Goal: Transaction & Acquisition: Obtain resource

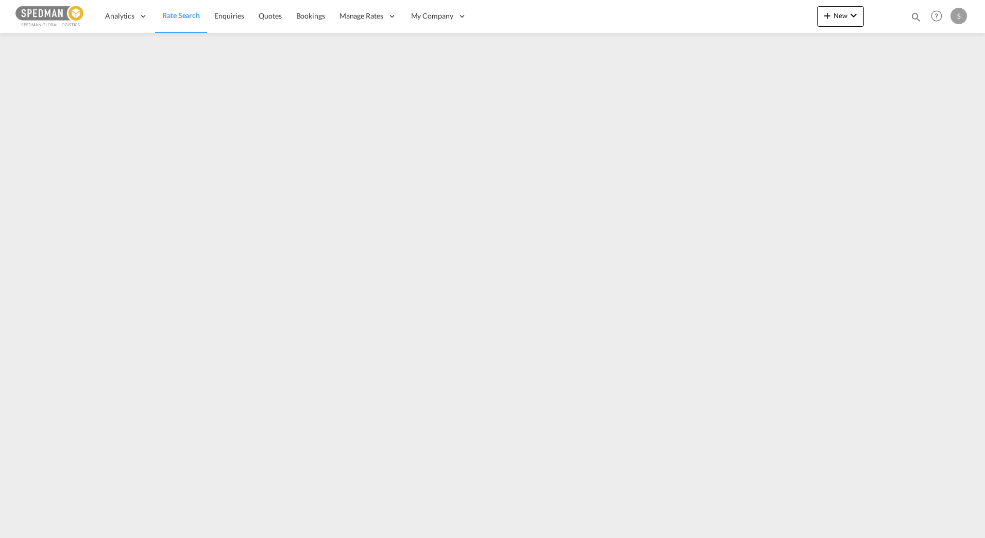
click at [176, 17] on span "Rate Search" at bounding box center [181, 15] width 38 height 9
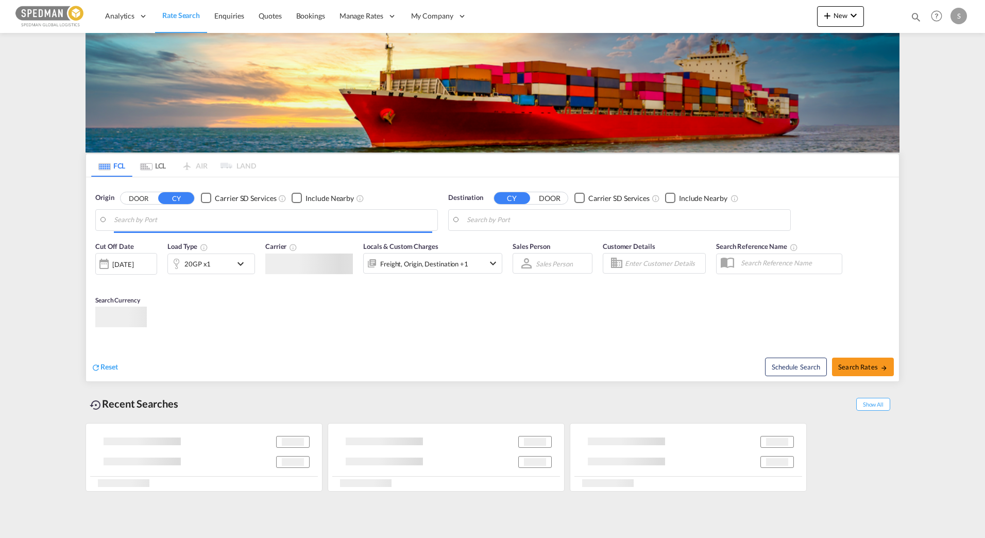
click at [181, 220] on input "Search by Port" at bounding box center [273, 219] width 318 height 15
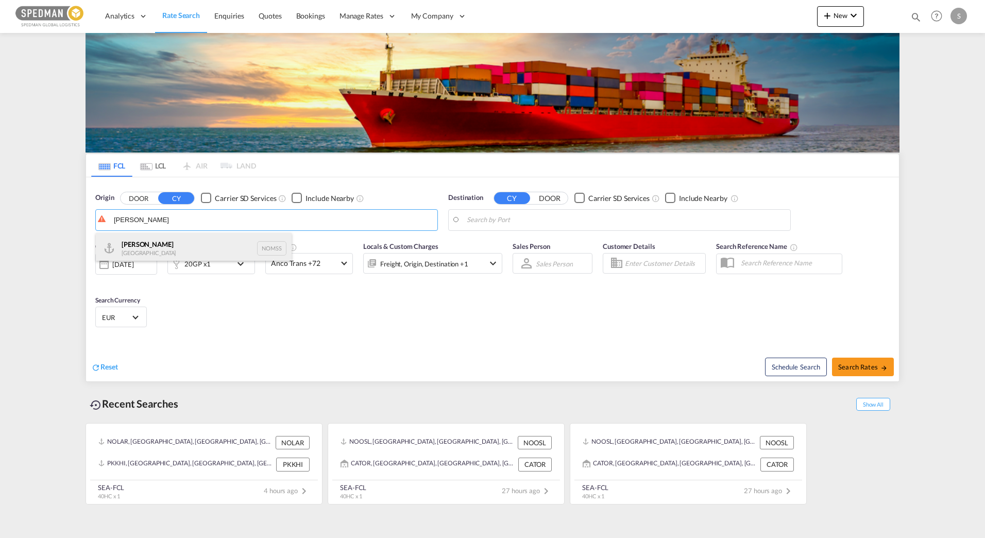
click at [140, 246] on div "[PERSON_NAME] Norway NOMSS" at bounding box center [194, 248] width 196 height 31
type input "[PERSON_NAME], NOMSS"
click at [521, 225] on body "Analytics Dashboard Rate Search Enquiries Quotes Bookings" at bounding box center [492, 269] width 985 height 538
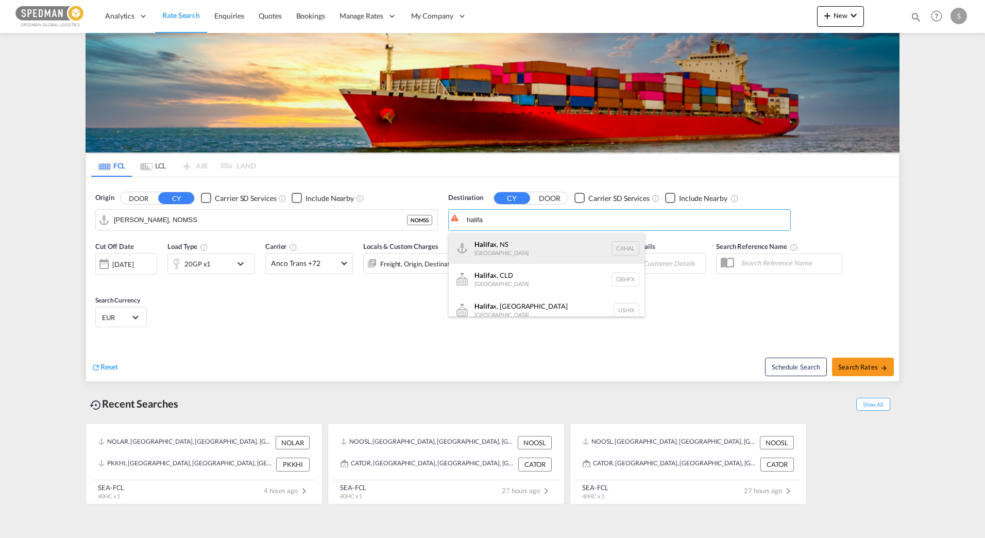
click at [488, 247] on div "Halifa x, NS [GEOGRAPHIC_DATA] [GEOGRAPHIC_DATA]" at bounding box center [547, 248] width 196 height 31
type input "[GEOGRAPHIC_DATA], [GEOGRAPHIC_DATA], [GEOGRAPHIC_DATA]"
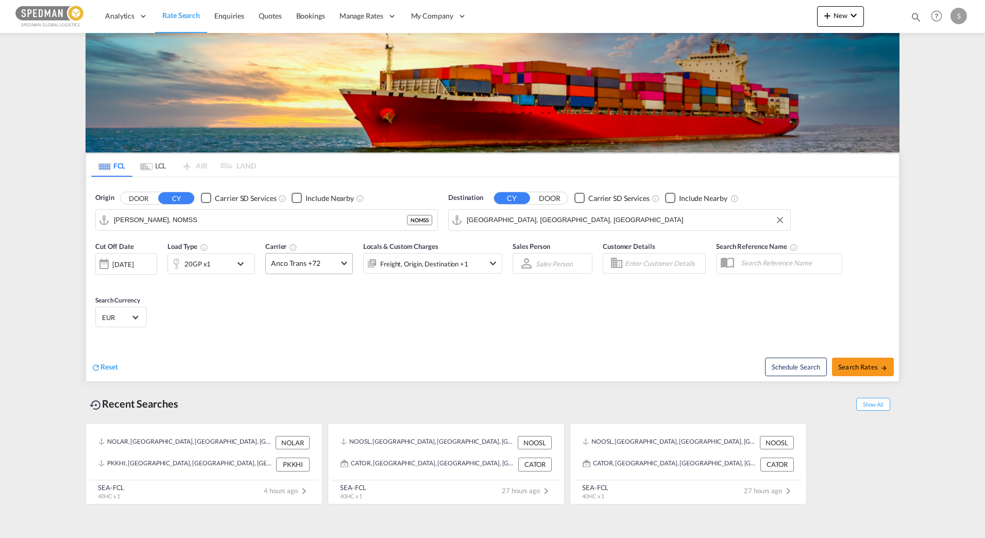
click at [322, 258] on span "Anco Trans +72" at bounding box center [304, 263] width 67 height 10
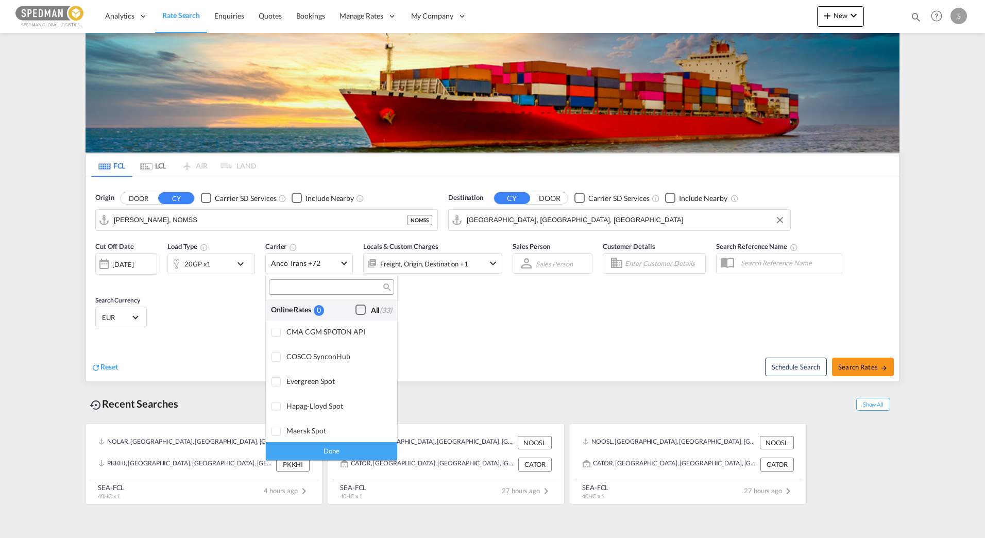
click at [356, 313] on div "Checkbox No Ink" at bounding box center [361, 310] width 10 height 10
click at [862, 367] on md-backdrop at bounding box center [492, 269] width 985 height 538
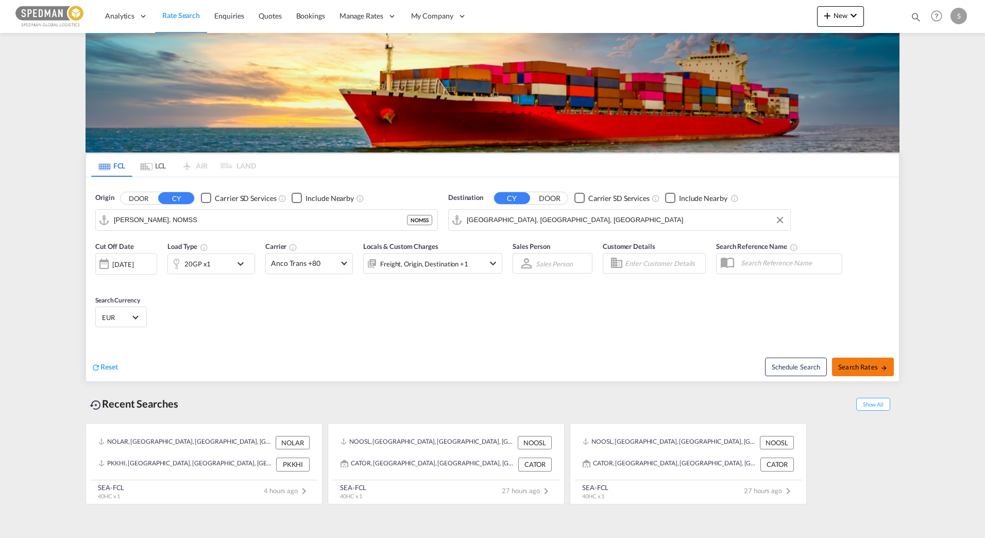
click at [860, 368] on span "Search Rates" at bounding box center [862, 367] width 49 height 8
type input "NOMSS to CAHAL / [DATE]"
